Goal: Information Seeking & Learning: Learn about a topic

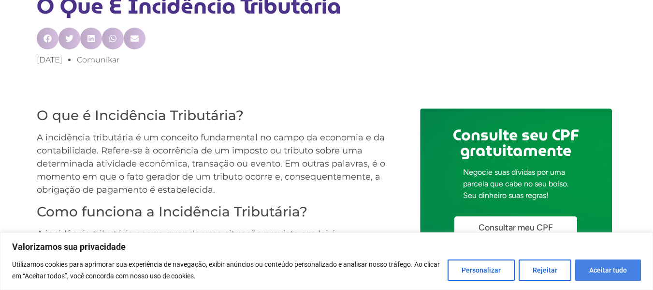
click at [598, 269] on button "Aceitar tudo" at bounding box center [609, 269] width 66 height 21
checkbox input "true"
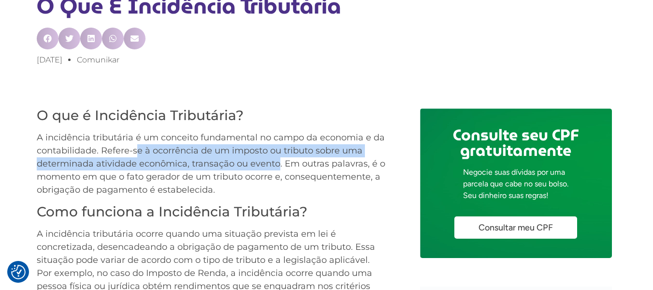
drag, startPoint x: 138, startPoint y: 146, endPoint x: 279, endPoint y: 164, distance: 142.4
click at [279, 164] on p "A incidência tributária é um conceito fundamental no campo da economia e da con…" at bounding box center [212, 163] width 350 height 65
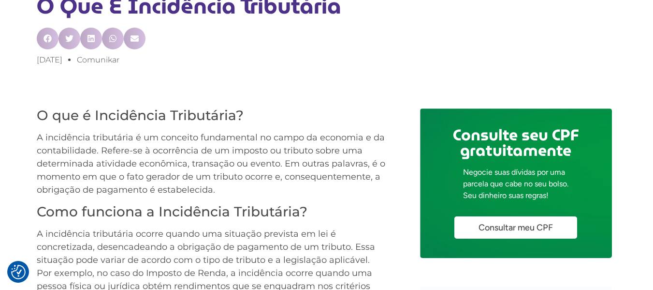
click at [288, 230] on p "A incidência tributária ocorre quando uma situação prevista em lei é concretiza…" at bounding box center [212, 266] width 350 height 78
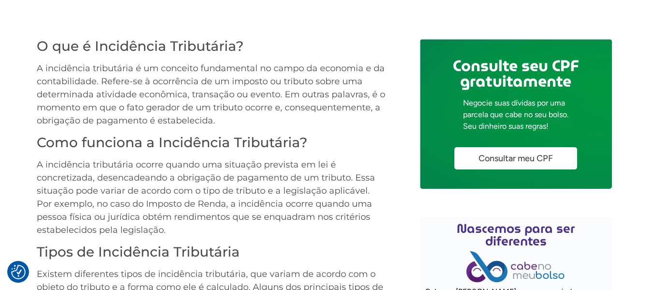
scroll to position [427, 0]
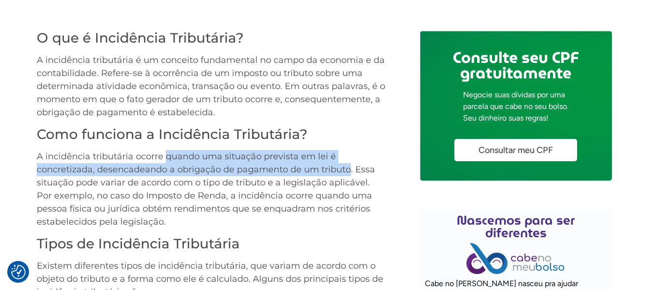
drag, startPoint x: 165, startPoint y: 154, endPoint x: 348, endPoint y: 172, distance: 183.6
click at [348, 172] on p "A incidência tributária ocorre quando uma situação prevista em lei é concretiza…" at bounding box center [212, 189] width 350 height 78
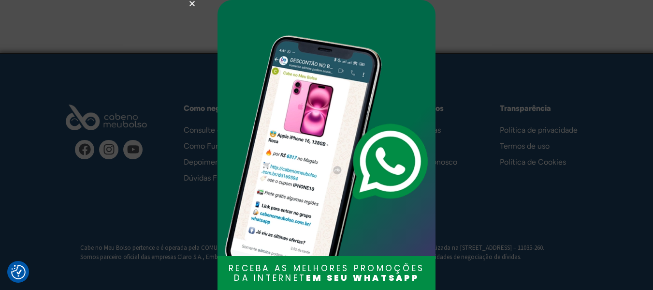
scroll to position [1533, 0]
